Goal: Information Seeking & Learning: Learn about a topic

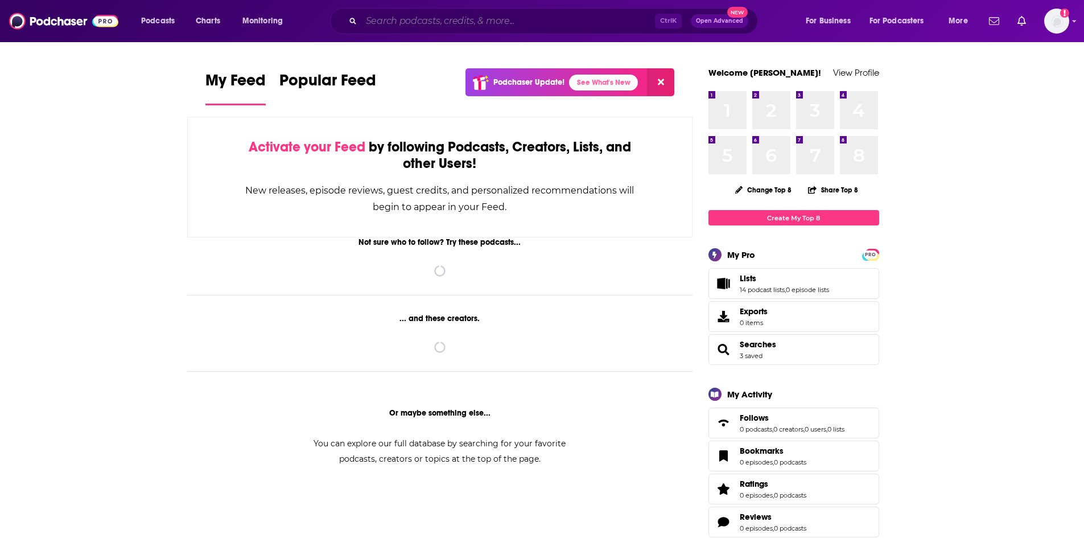
click at [623, 26] on input "Search podcasts, credits, & more..." at bounding box center [508, 21] width 294 height 18
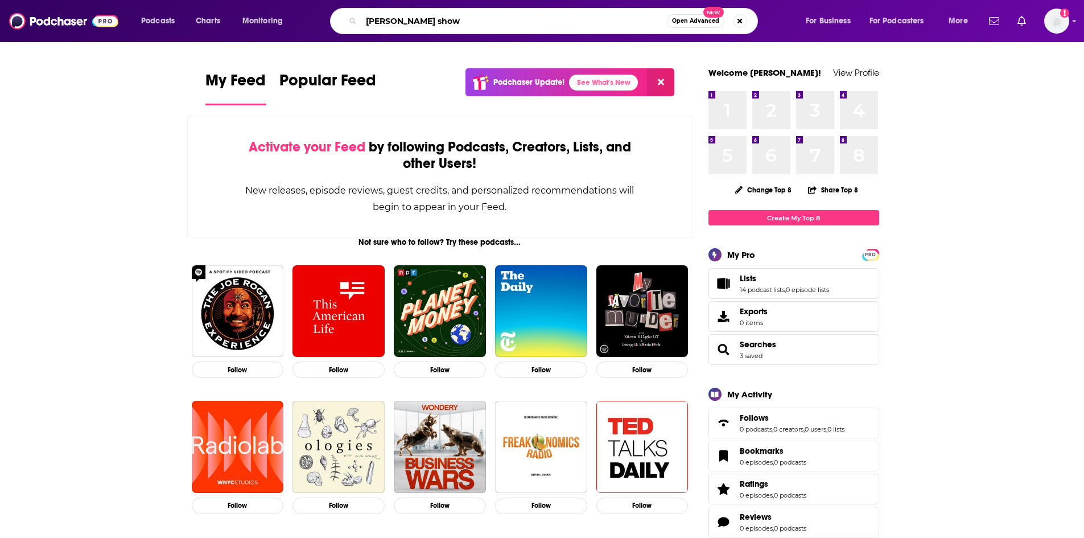
type input "[PERSON_NAME] show"
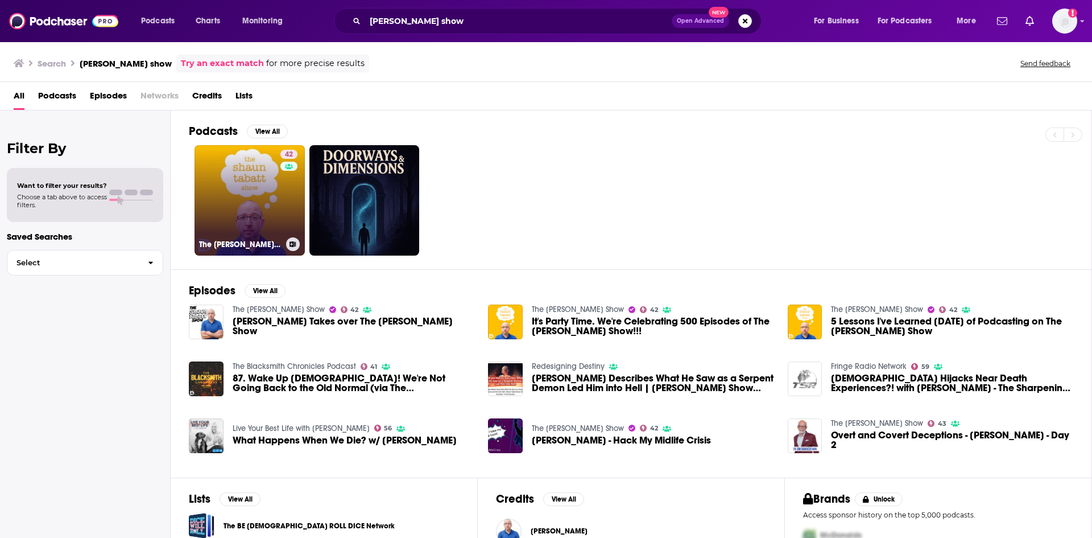
click at [256, 203] on link "42 The [PERSON_NAME] Show" at bounding box center [250, 200] width 110 height 110
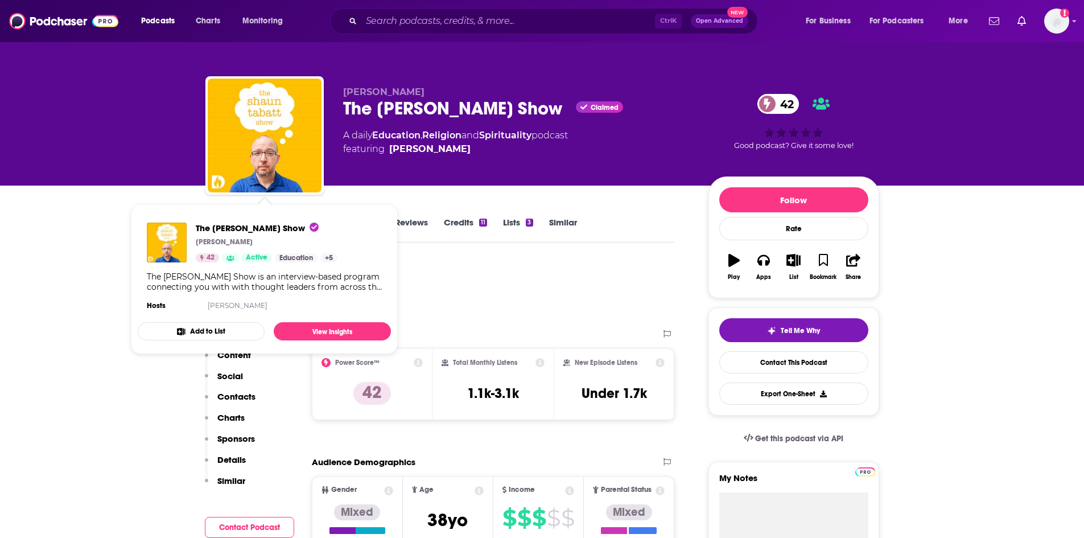
click at [424, 288] on div "Podcast Insights" at bounding box center [435, 290] width 460 height 58
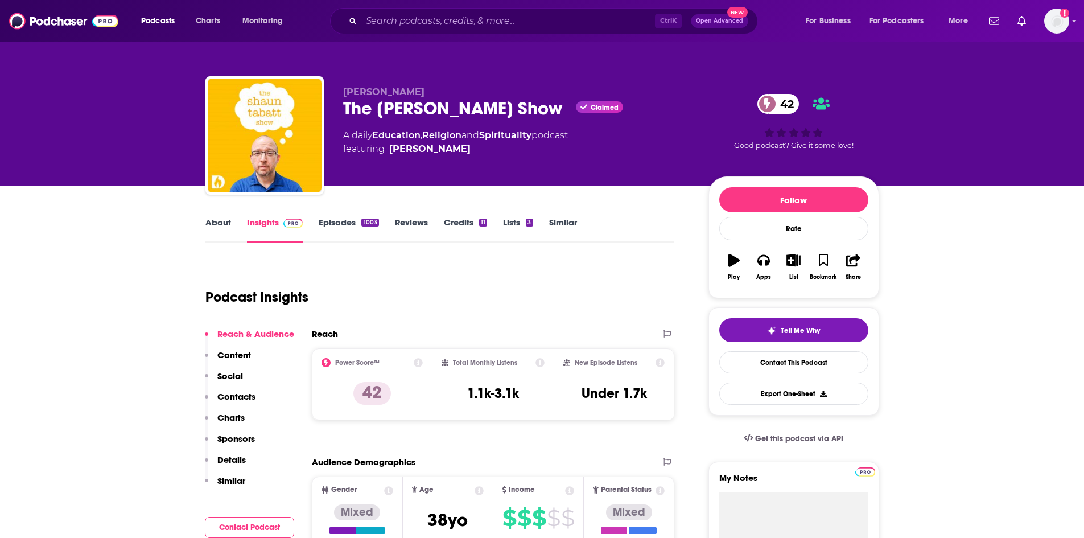
click at [214, 222] on link "About" at bounding box center [218, 230] width 26 height 26
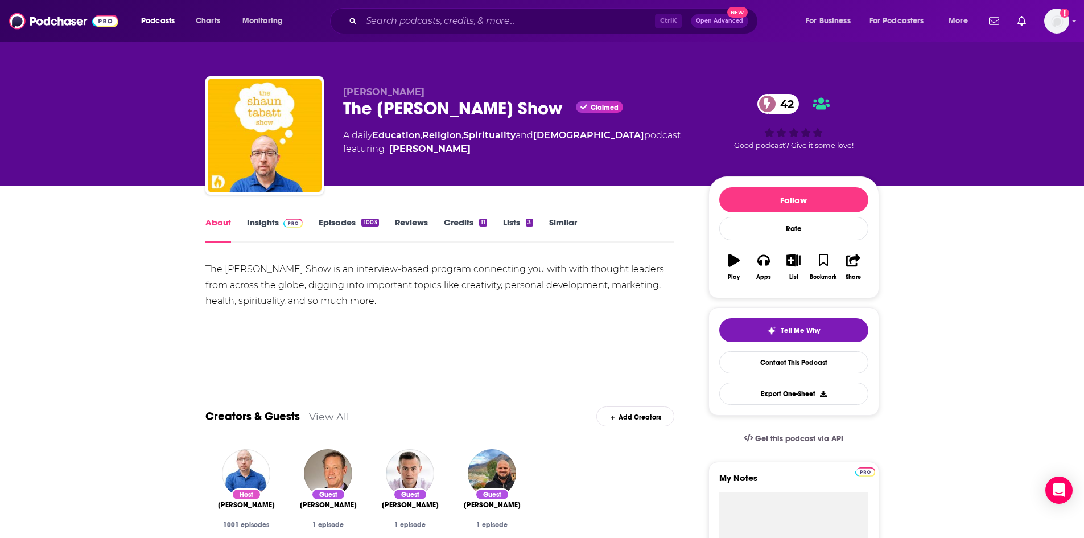
click at [267, 218] on link "Insights" at bounding box center [275, 230] width 56 height 26
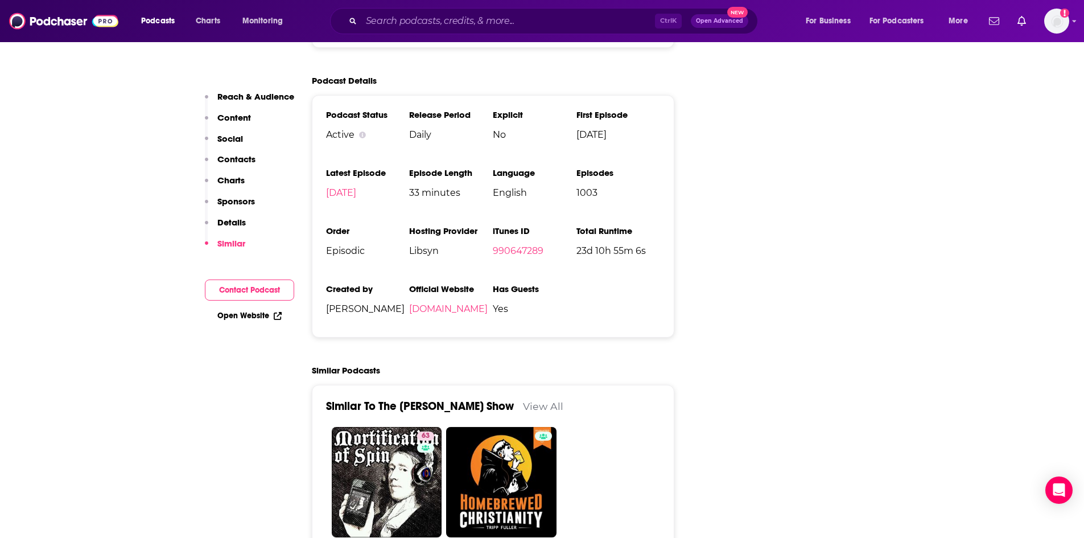
scroll to position [1403, 0]
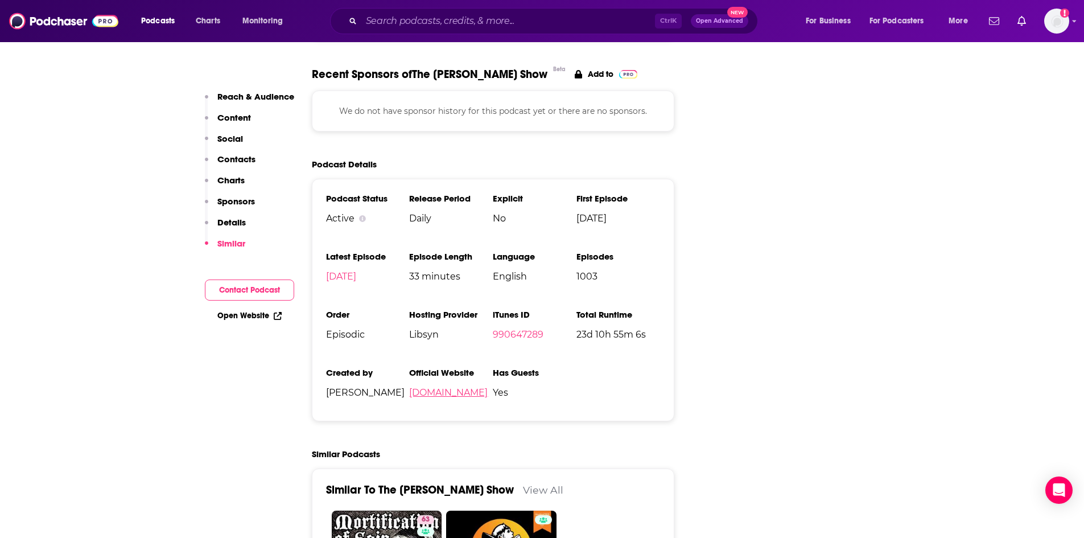
click at [469, 387] on link "[DOMAIN_NAME]" at bounding box center [448, 392] width 79 height 11
